Goal: Register for event/course

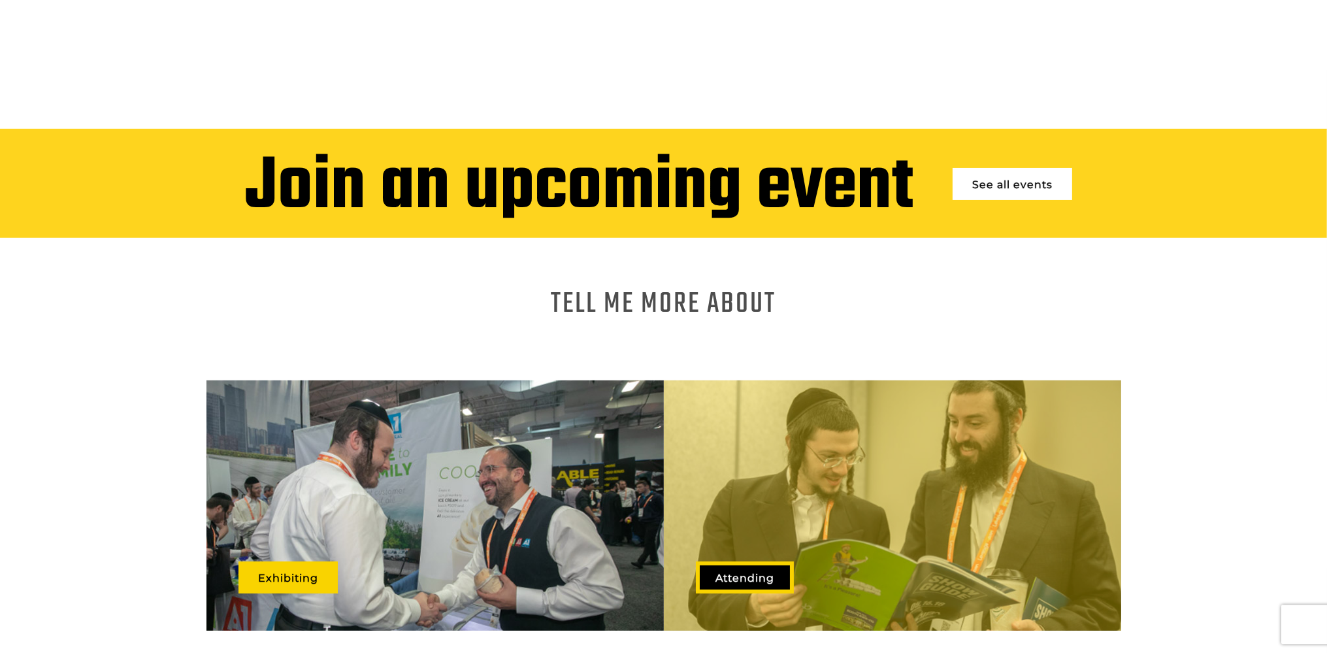
scroll to position [690, 0]
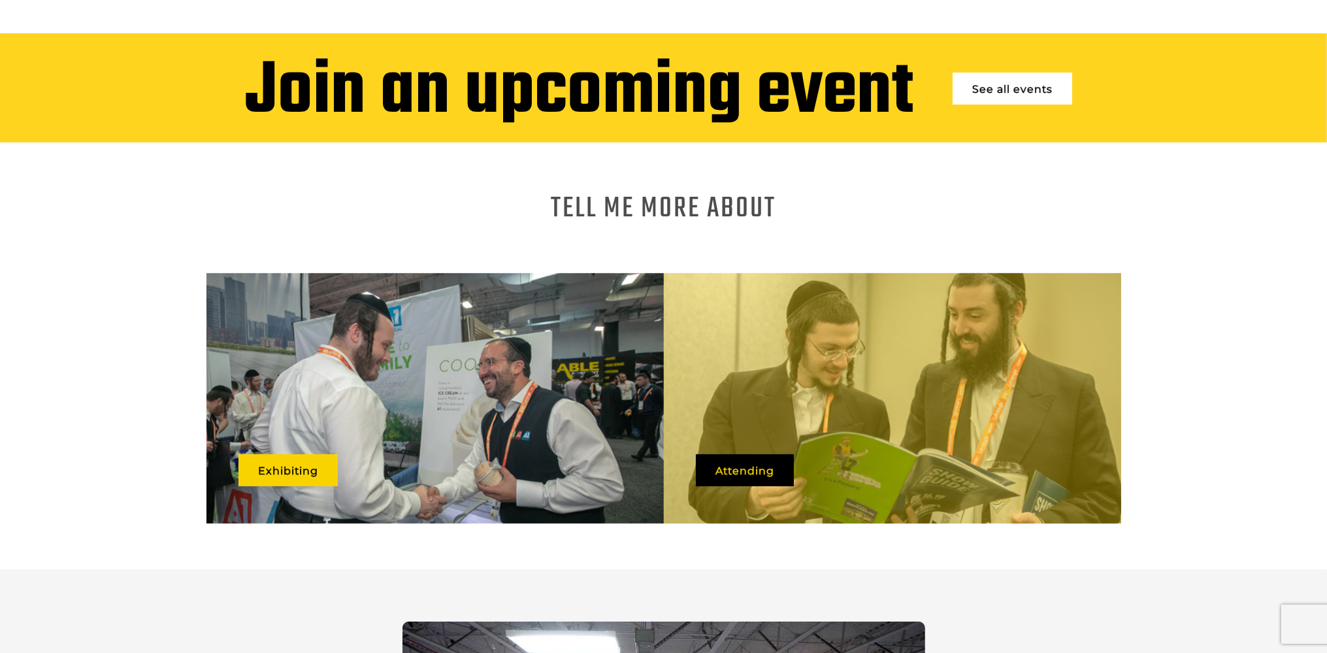
click at [1005, 63] on span "See all events" at bounding box center [1012, 89] width 139 height 52
click at [1003, 73] on link "See all events" at bounding box center [1013, 89] width 120 height 32
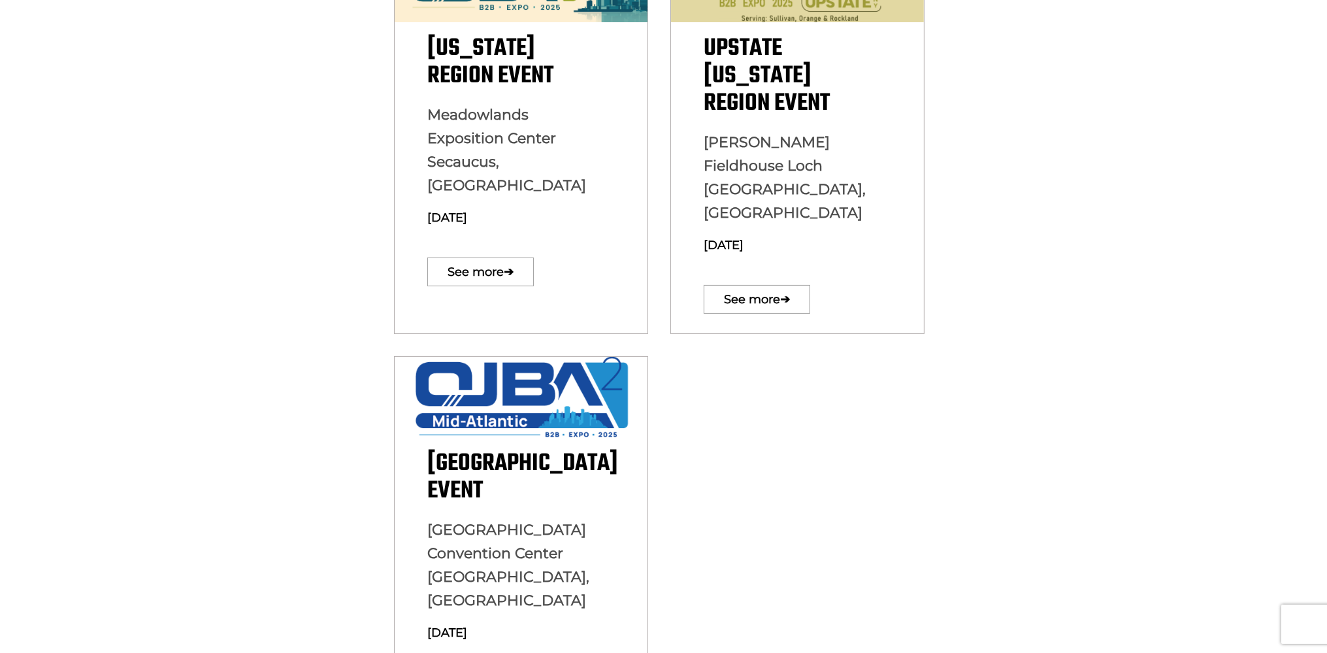
scroll to position [276, 0]
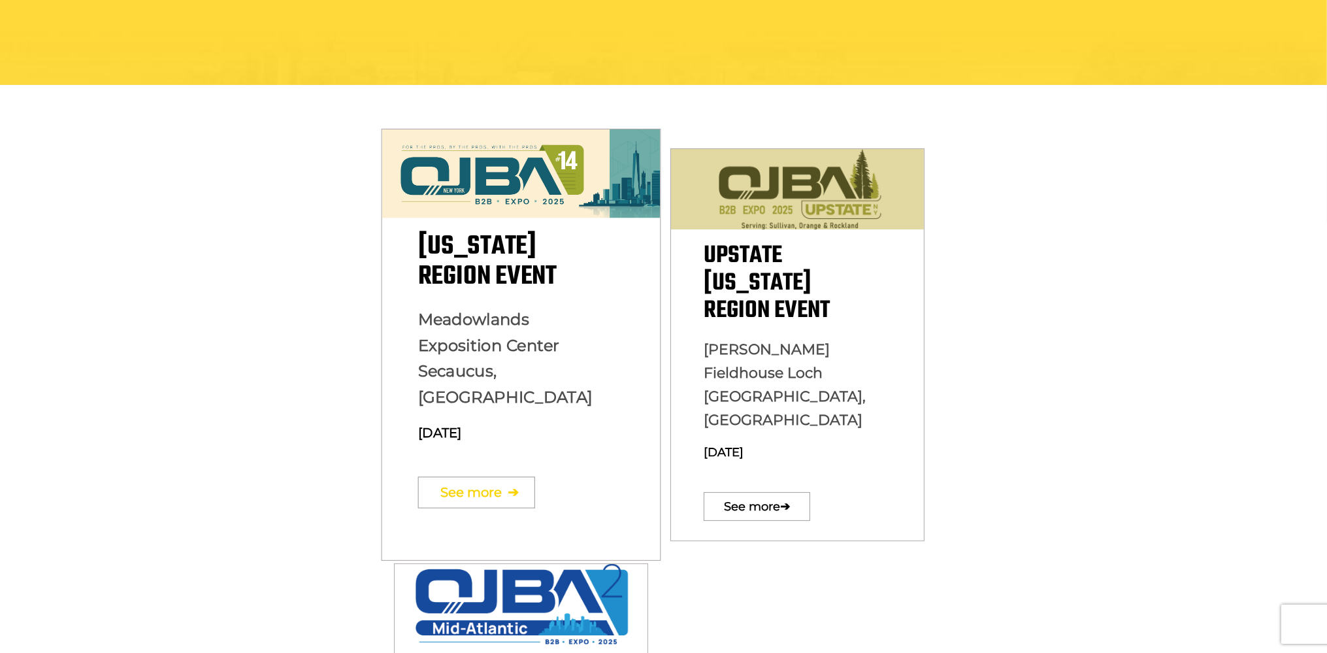
click at [456, 476] on link "See more ➔" at bounding box center [476, 491] width 117 height 31
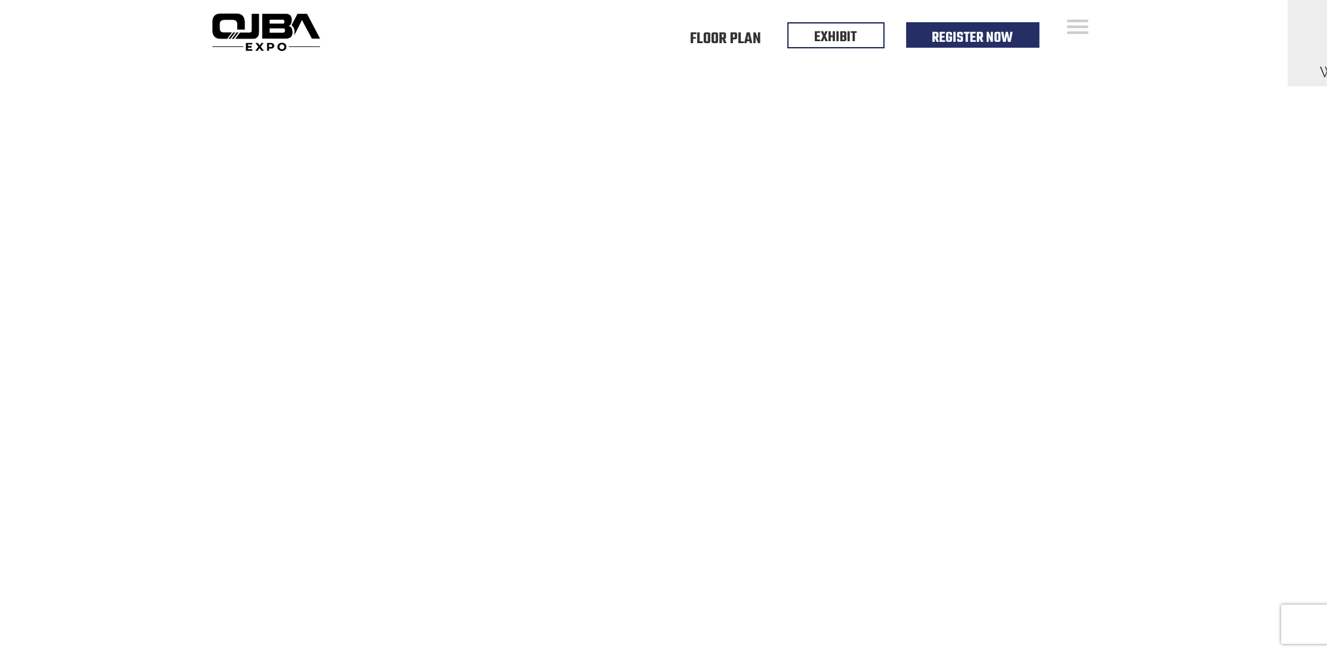
click at [140, 15] on div "Open Menu Floor Plan Floor Plan Events Floor Plan EXHIBIT Register Now Floor Pl…" at bounding box center [663, 31] width 1327 height 63
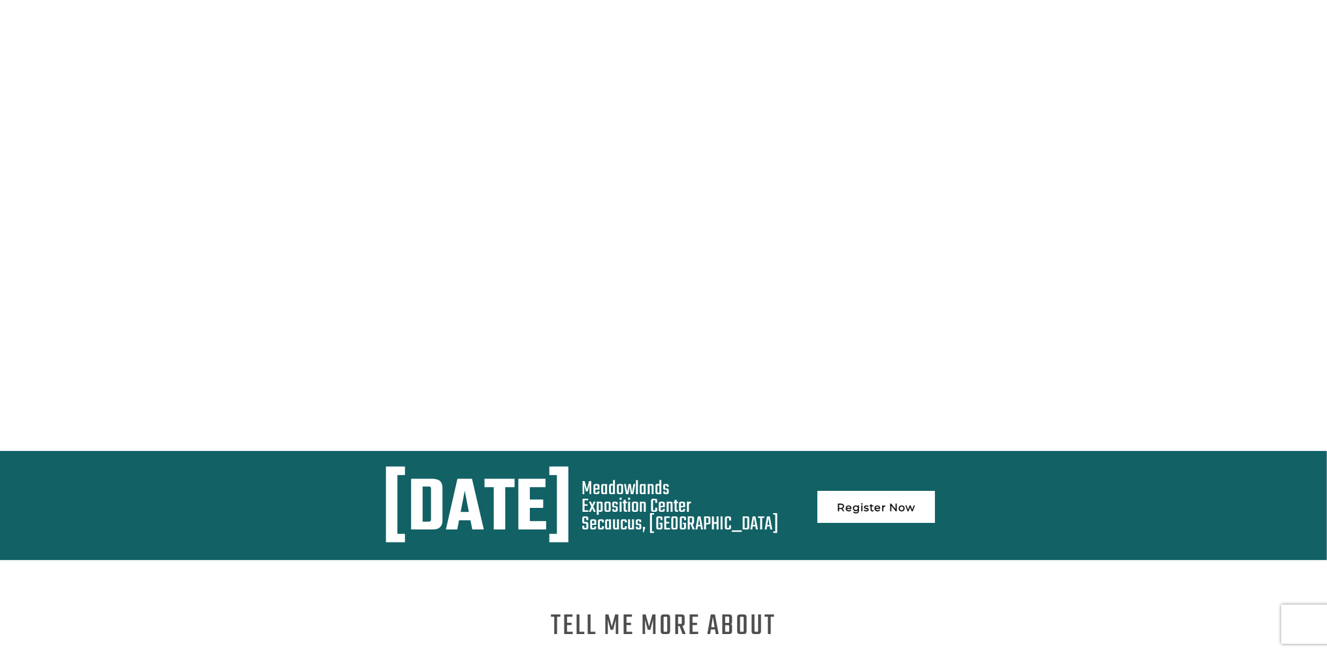
scroll to position [552, 0]
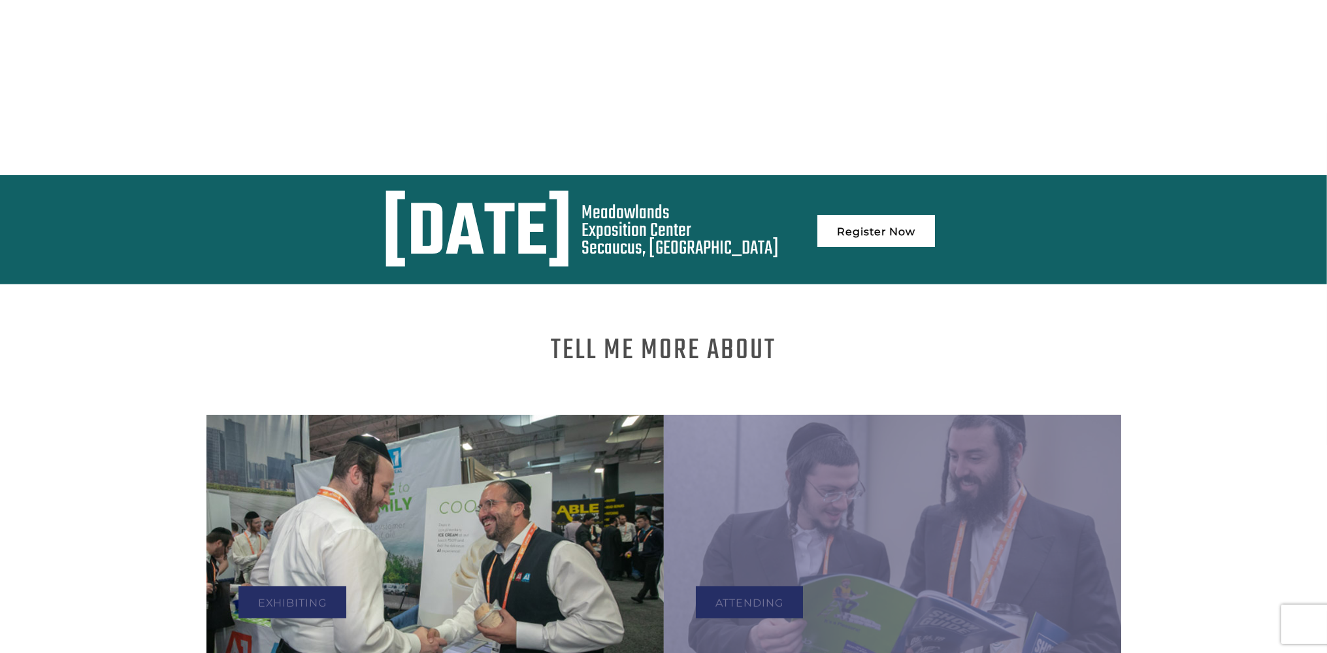
click at [935, 215] on link "Register Now" at bounding box center [877, 231] width 118 height 32
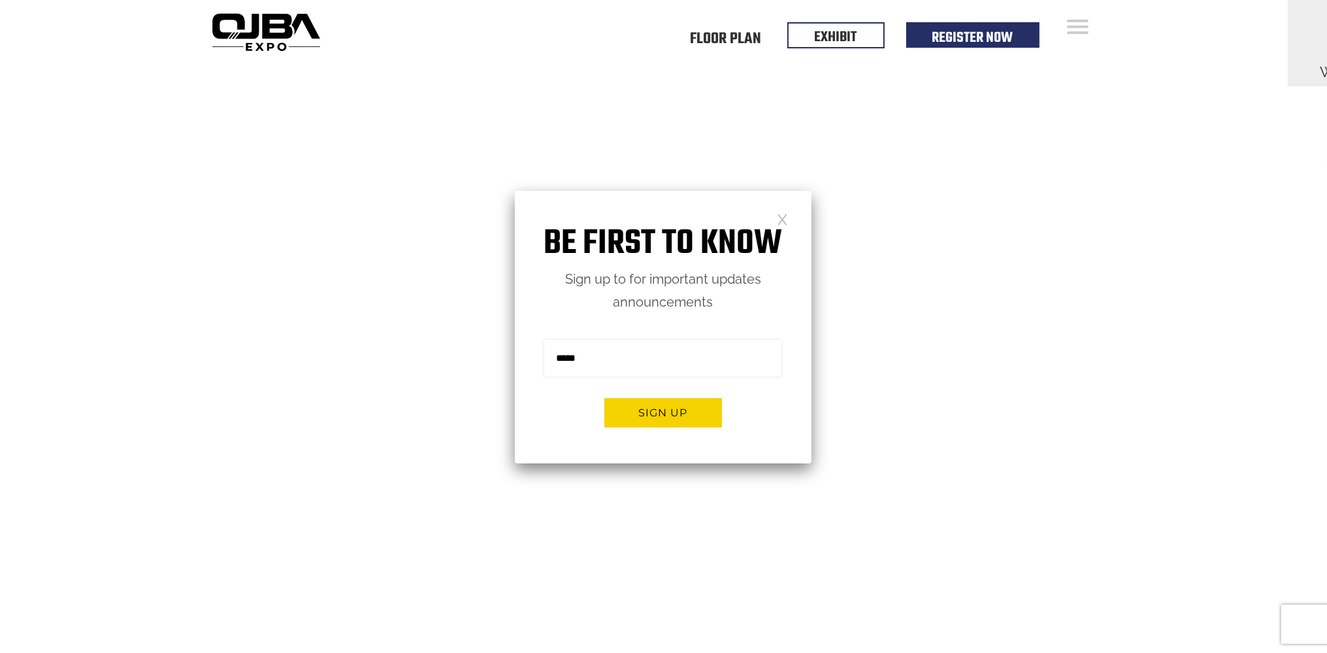
click at [986, 499] on video at bounding box center [663, 395] width 1327 height 664
